Goal: Information Seeking & Learning: Check status

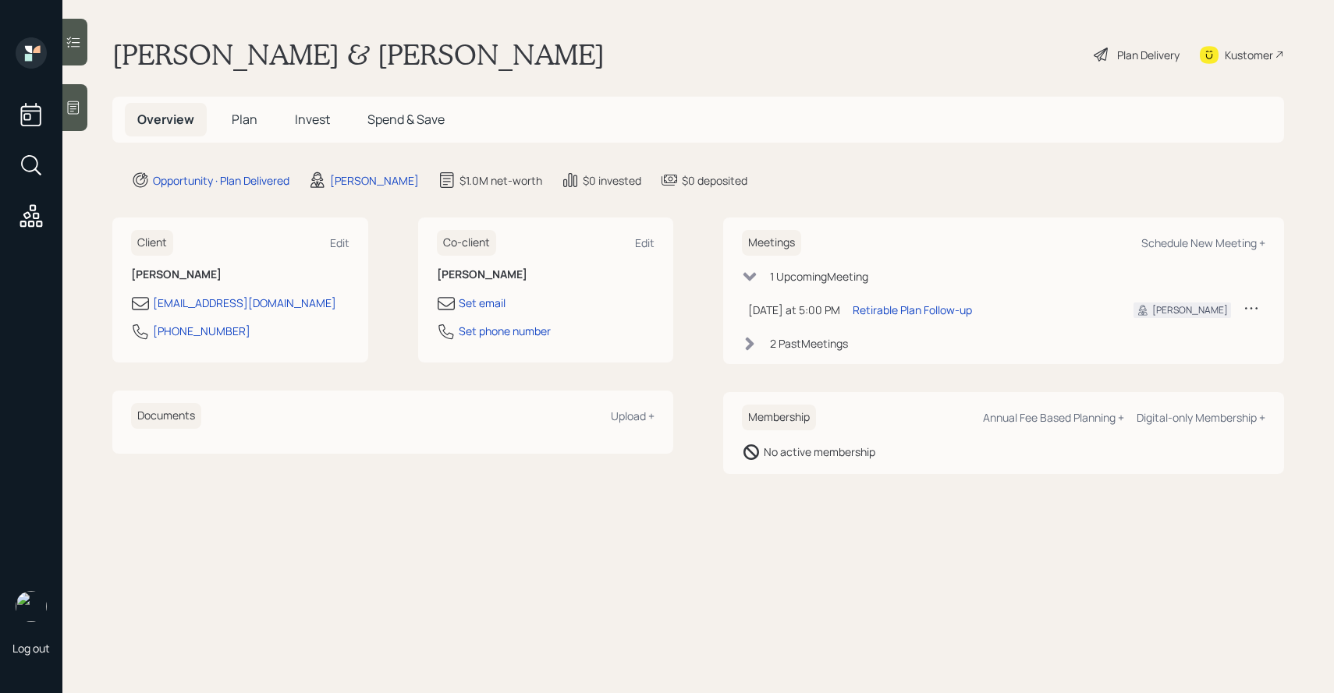
click at [314, 125] on span "Invest" at bounding box center [312, 119] width 35 height 17
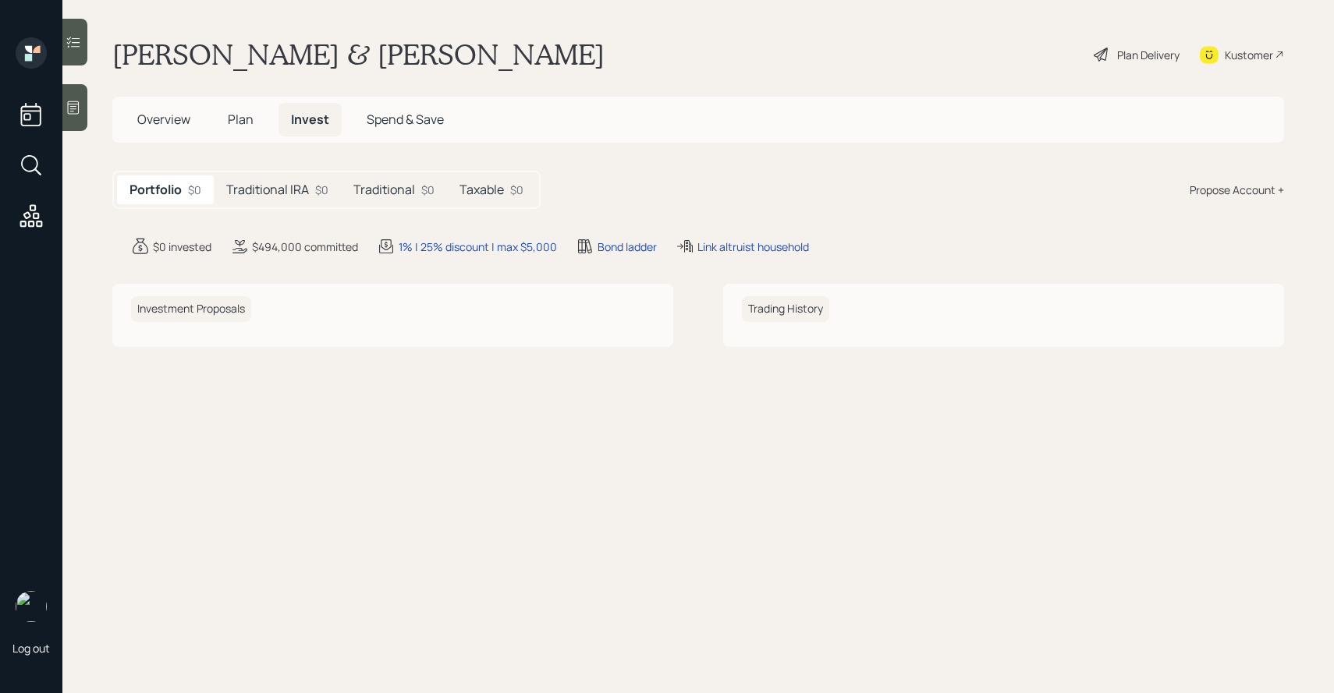
click at [1263, 55] on div "Kustomer" at bounding box center [1248, 55] width 48 height 16
click at [275, 177] on div "Traditional IRA $0" at bounding box center [277, 189] width 127 height 29
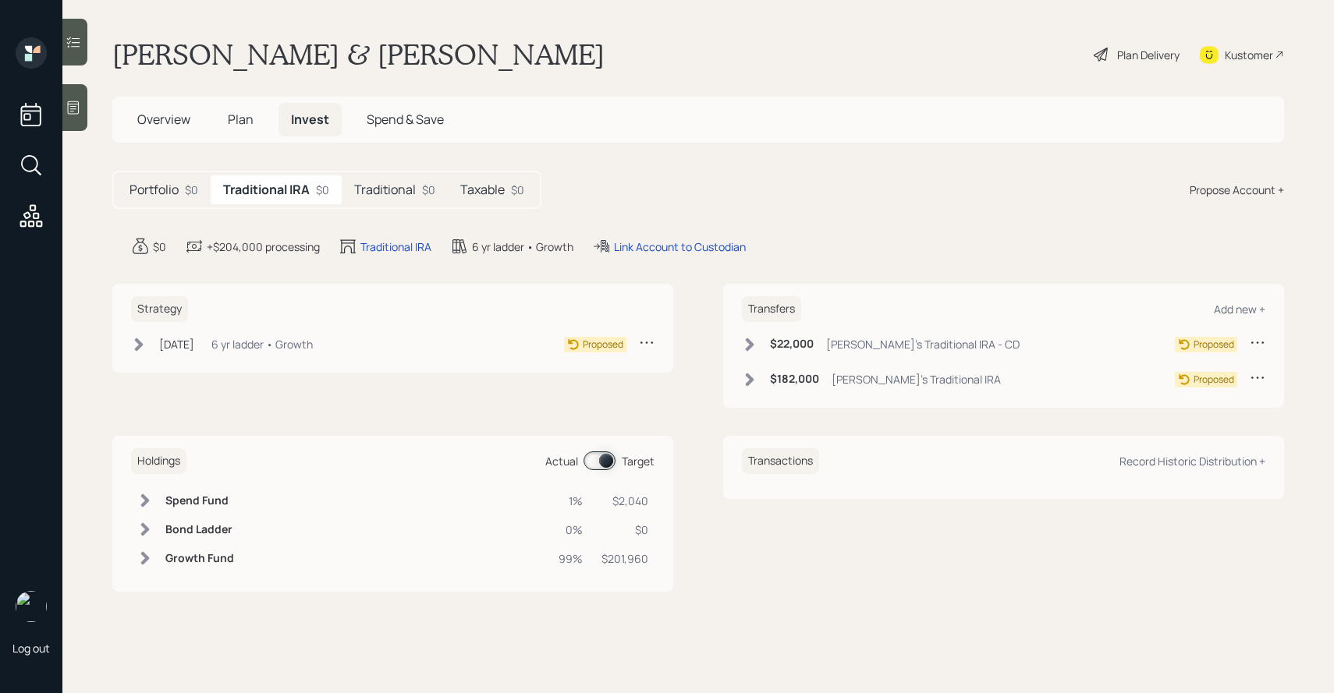
click at [387, 197] on h5 "Traditional" at bounding box center [385, 189] width 62 height 15
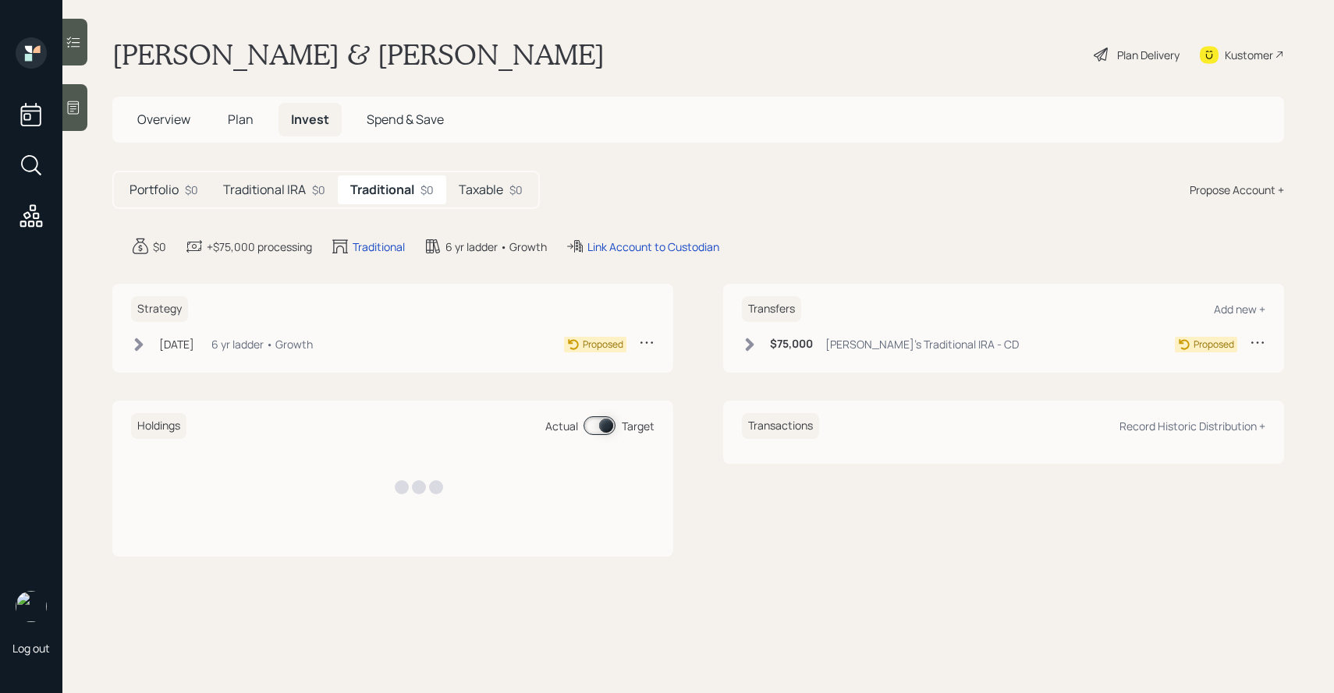
click at [475, 195] on h5 "Taxable" at bounding box center [481, 189] width 44 height 15
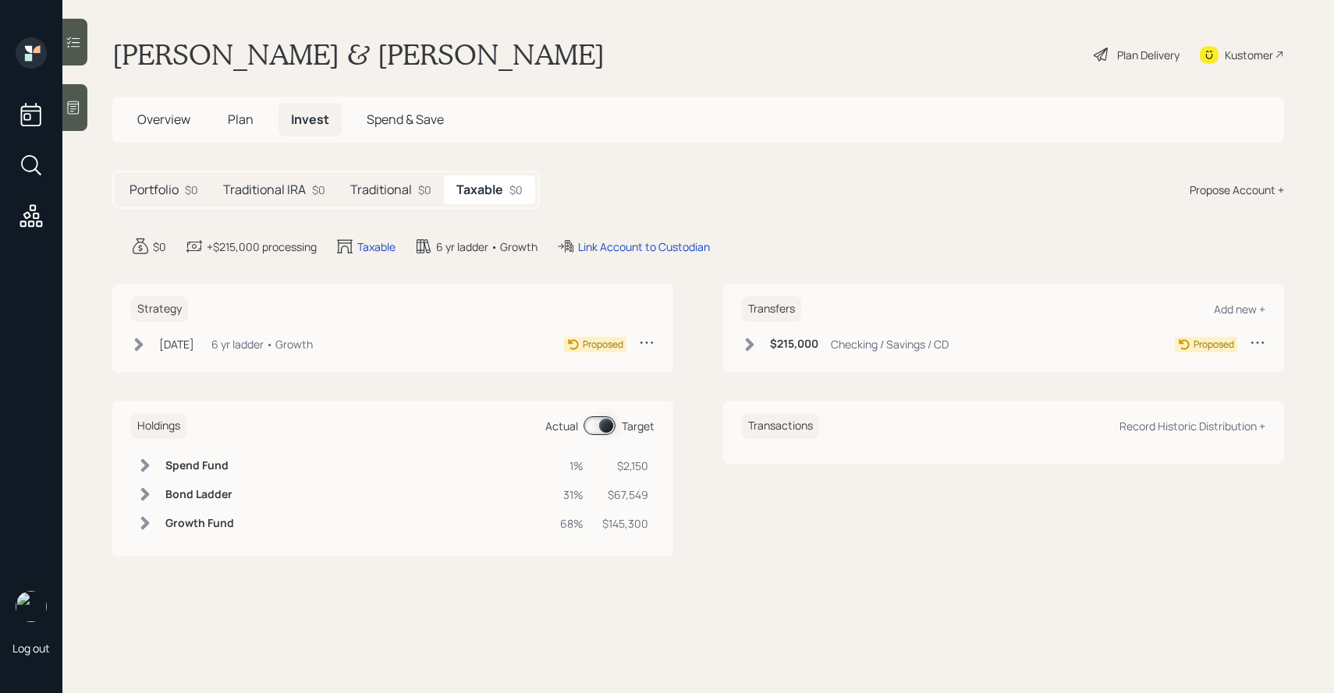
click at [399, 186] on h5 "Traditional" at bounding box center [381, 189] width 62 height 15
click at [286, 178] on div "Traditional IRA $0" at bounding box center [274, 189] width 127 height 29
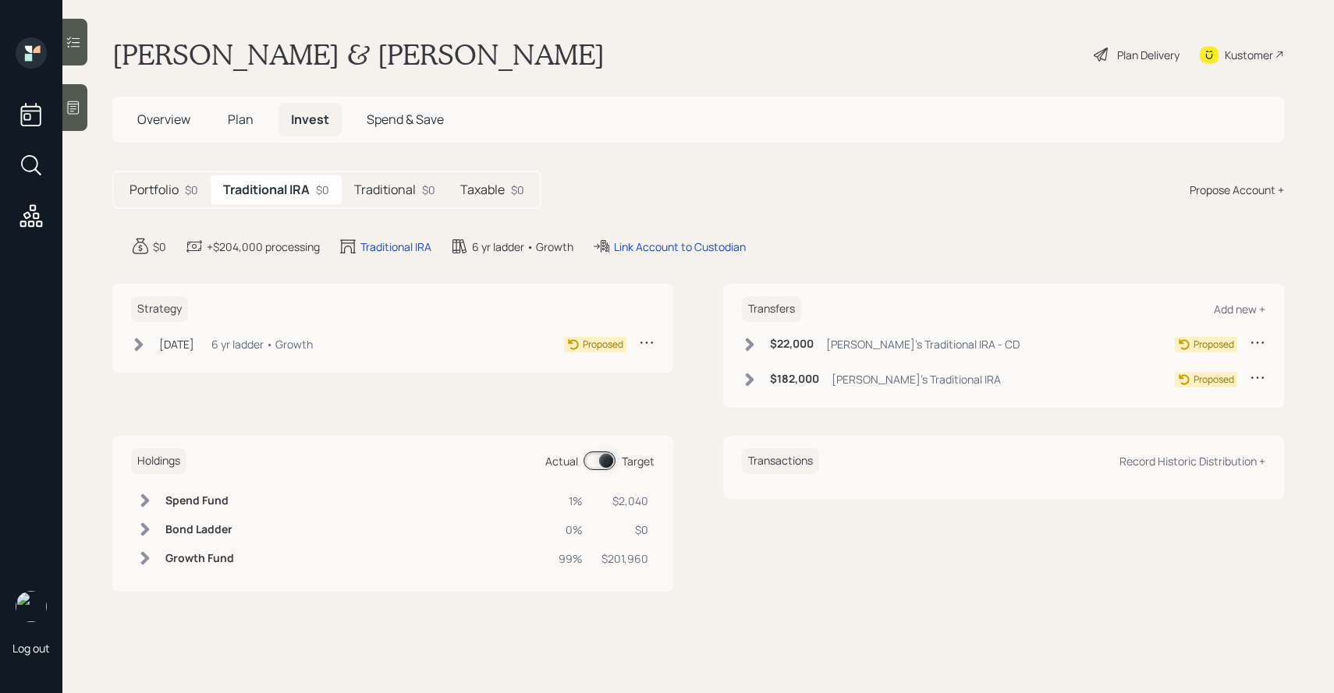
click at [151, 185] on h5 "Portfolio" at bounding box center [153, 189] width 49 height 15
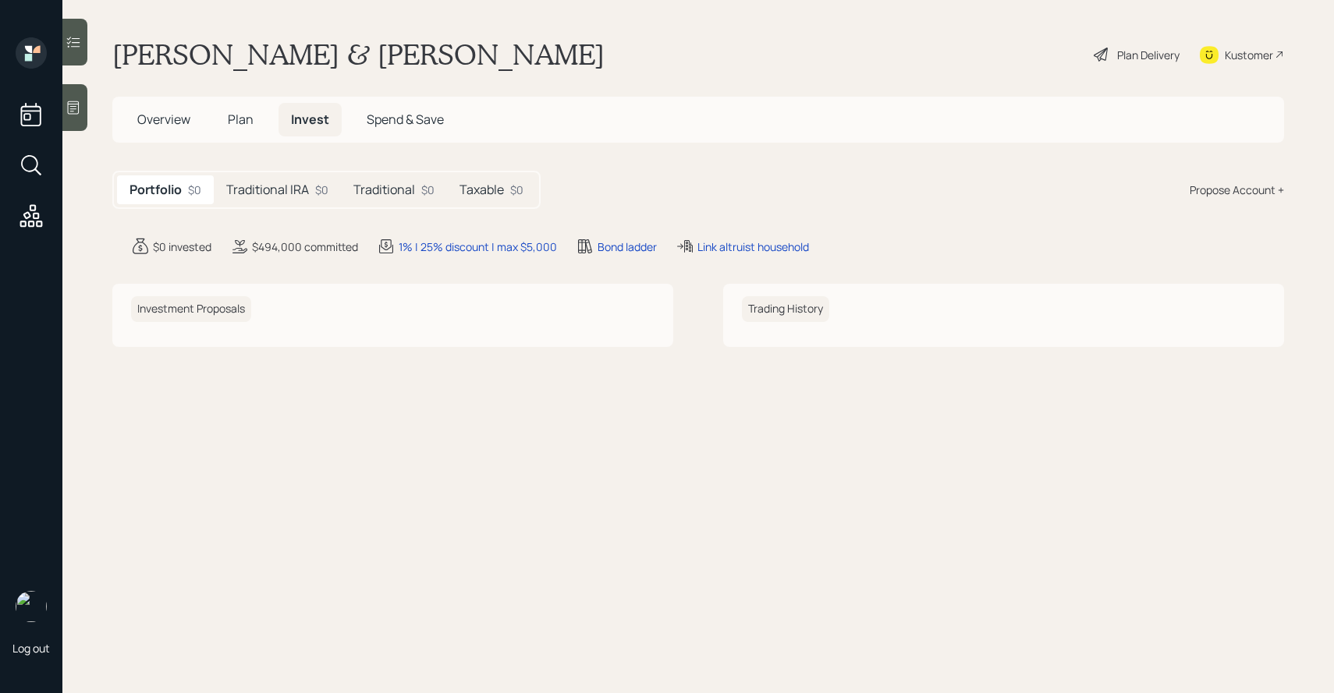
click at [239, 121] on span "Plan" at bounding box center [241, 119] width 26 height 17
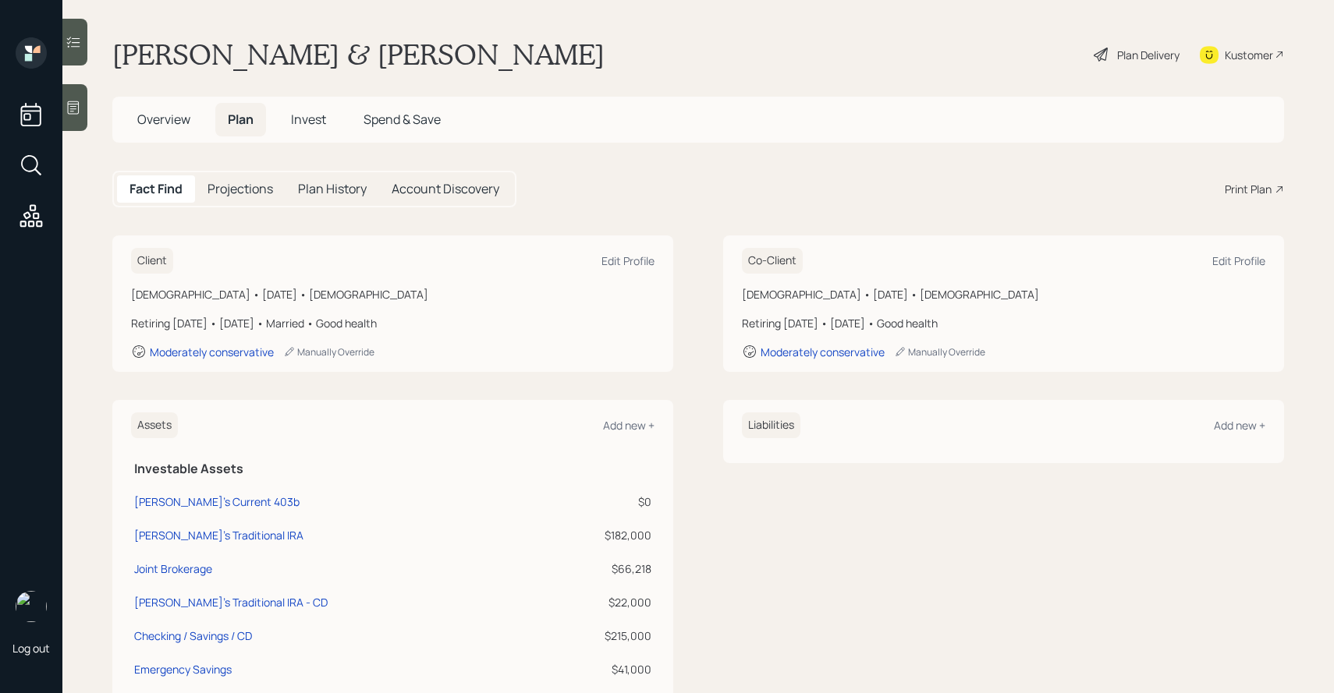
click at [318, 112] on span "Invest" at bounding box center [308, 119] width 35 height 17
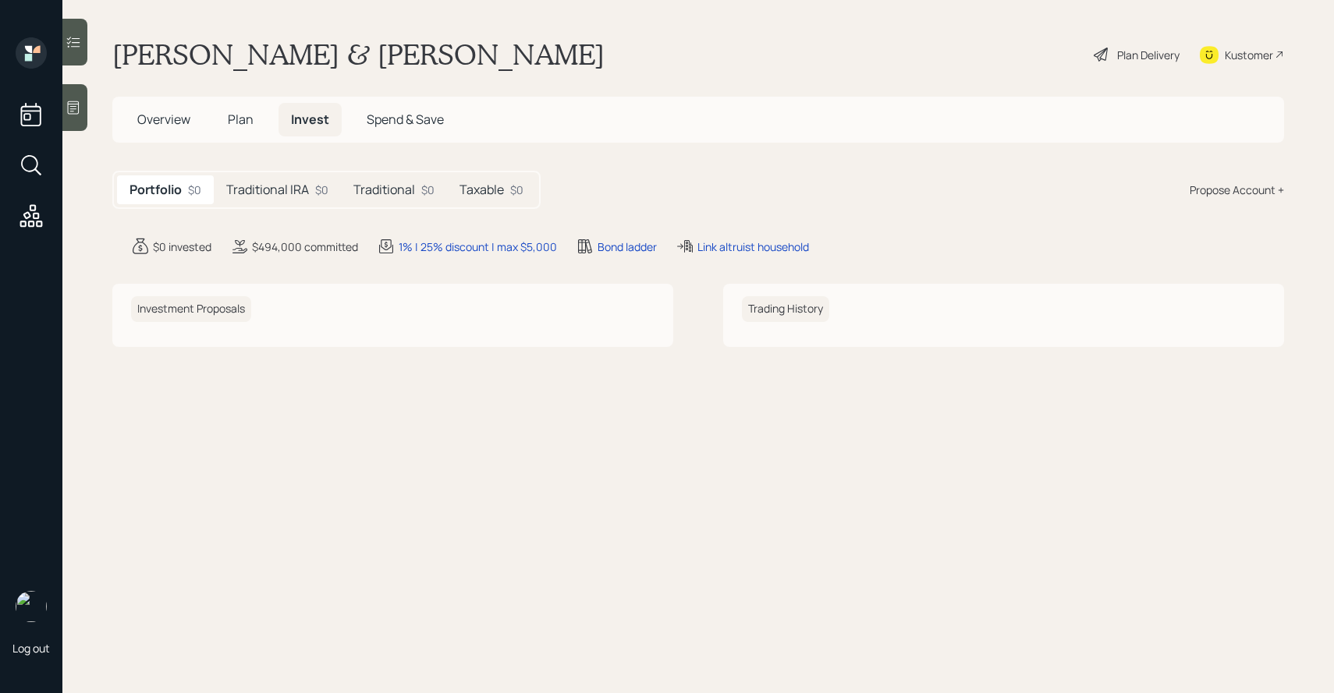
click at [306, 200] on div "Traditional IRA $0" at bounding box center [277, 189] width 127 height 29
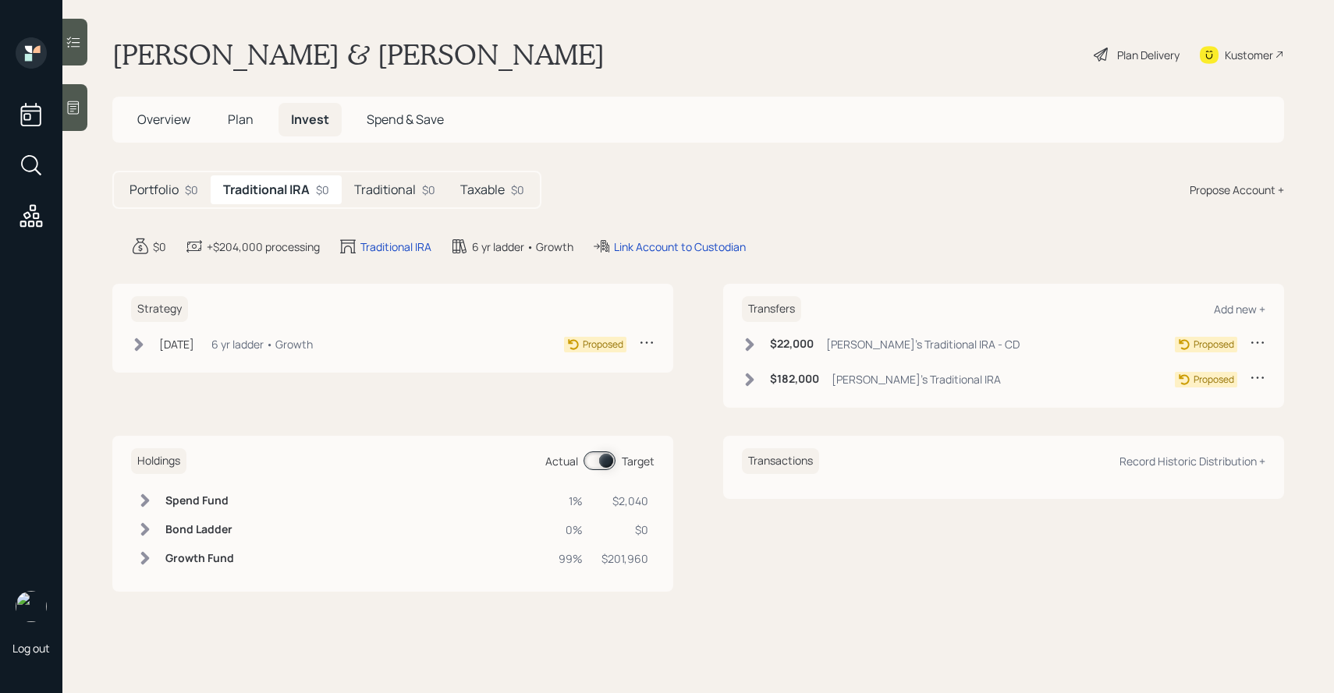
click at [365, 193] on h5 "Traditional" at bounding box center [385, 189] width 62 height 15
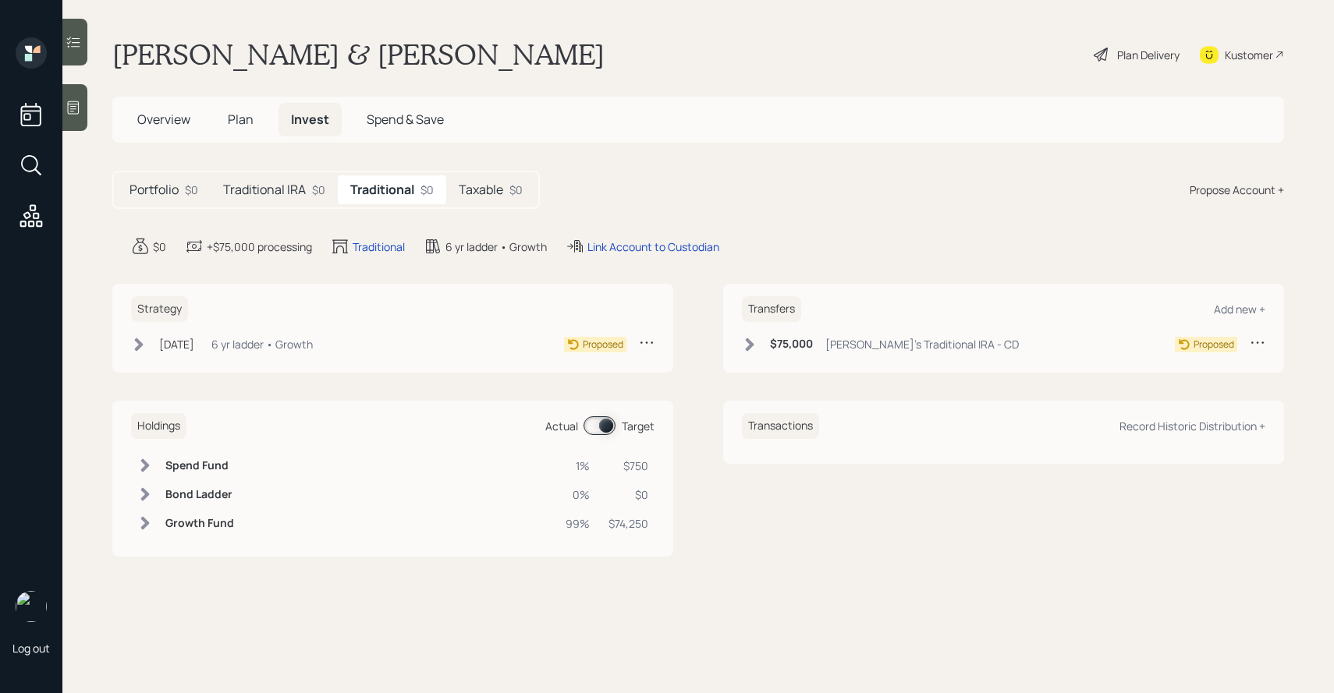
click at [461, 184] on h5 "Taxable" at bounding box center [481, 189] width 44 height 15
click at [388, 188] on h5 "Traditional" at bounding box center [381, 189] width 62 height 15
click at [294, 186] on h5 "Traditional IRA" at bounding box center [264, 189] width 83 height 15
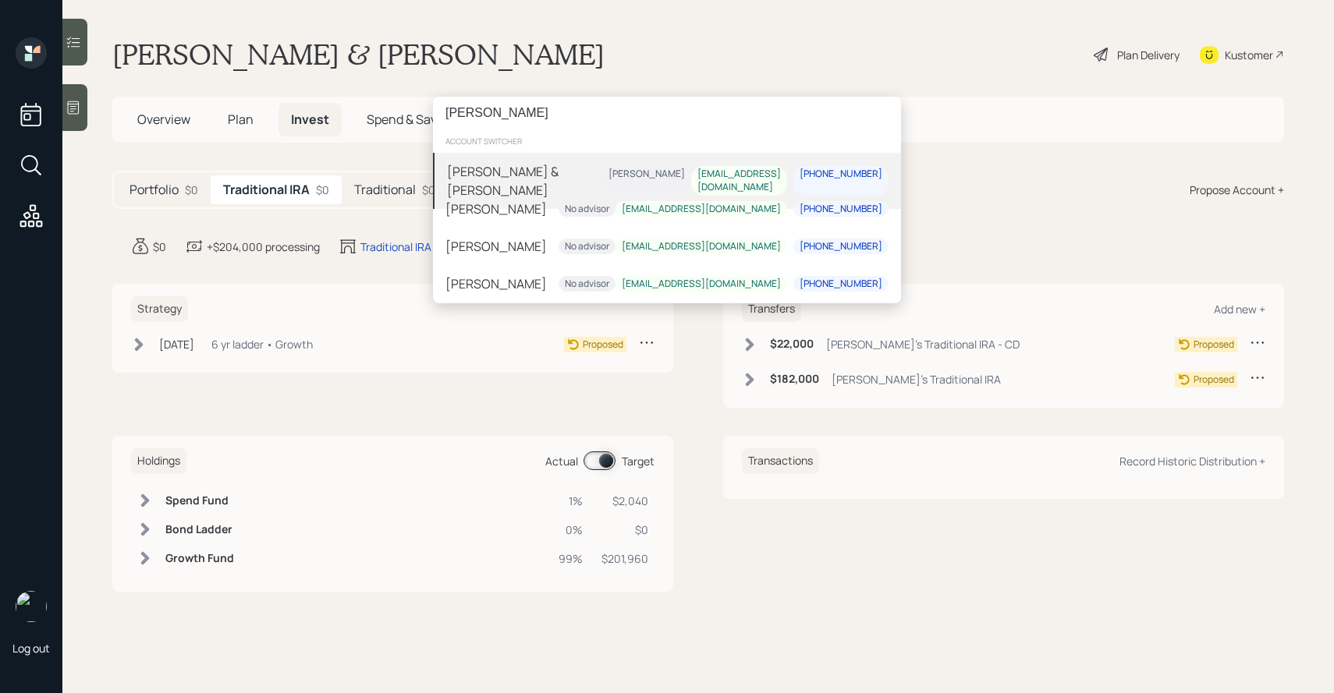
type input "[PERSON_NAME]"
click at [586, 184] on div "[PERSON_NAME] & [PERSON_NAME] [PERSON_NAME] [EMAIL_ADDRESS][DOMAIN_NAME] [PHONE…" at bounding box center [667, 181] width 468 height 56
